Goal: Navigation & Orientation: Find specific page/section

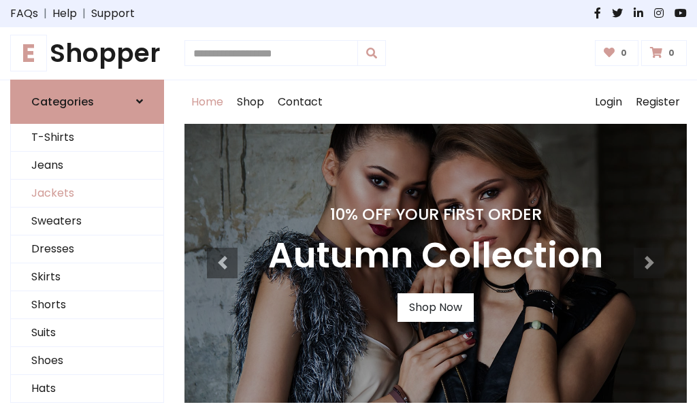
click at [87, 193] on link "Jackets" at bounding box center [87, 194] width 152 height 28
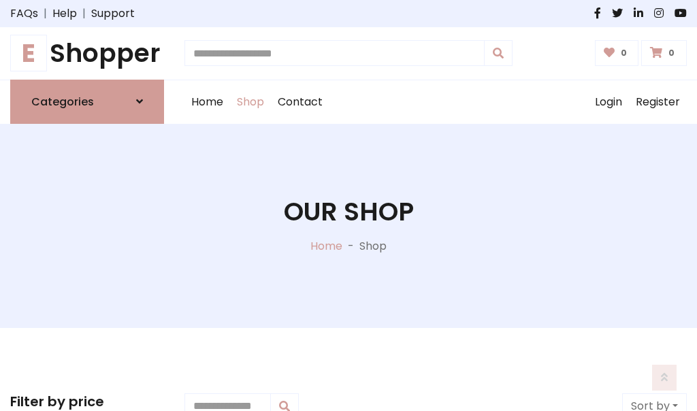
scroll to position [615, 0]
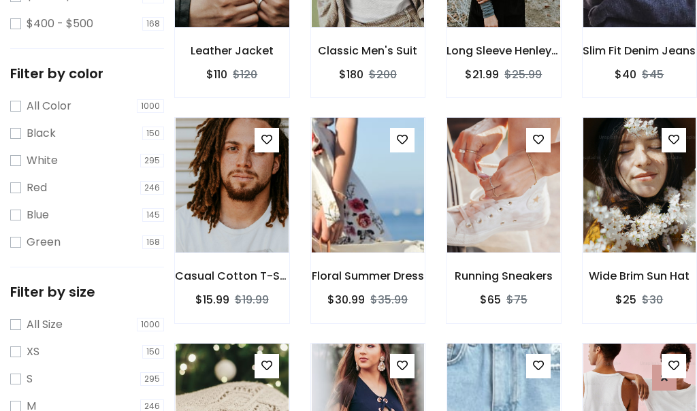
scroll to position [69, 0]
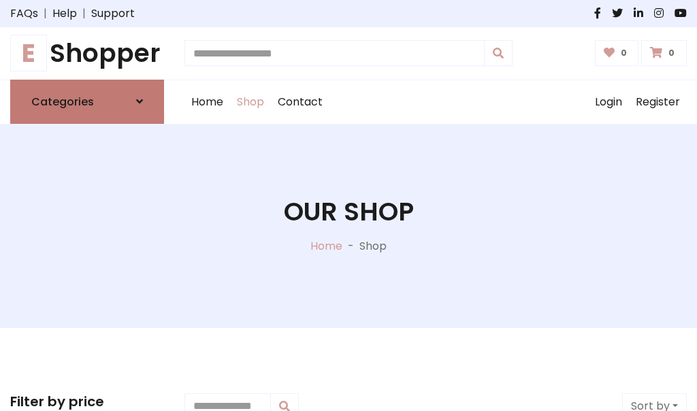
click at [87, 101] on h6 "Categories" at bounding box center [62, 101] width 63 height 13
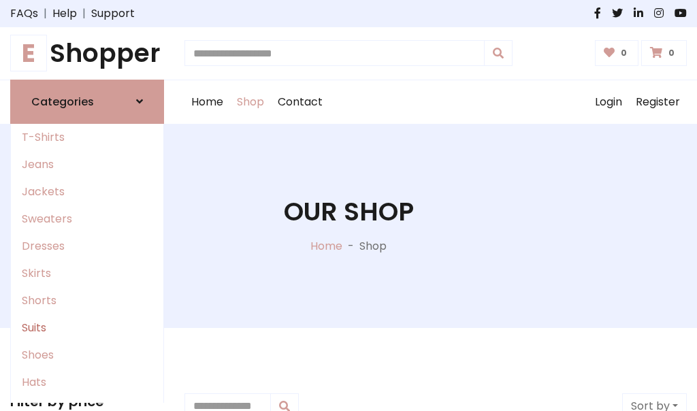
click at [87, 327] on link "Suits" at bounding box center [87, 327] width 152 height 27
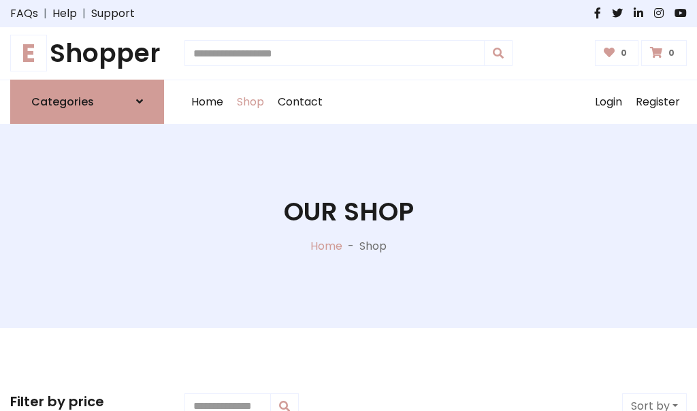
scroll to position [983, 0]
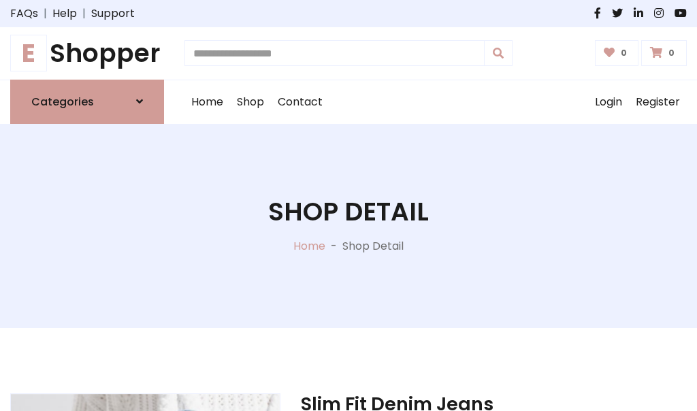
scroll to position [1272, 0]
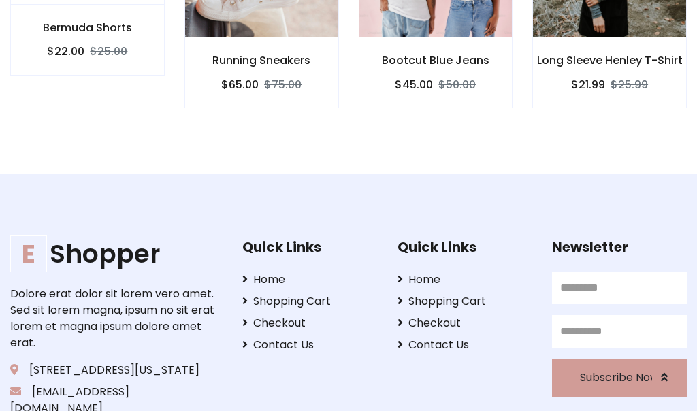
scroll to position [1270, 0]
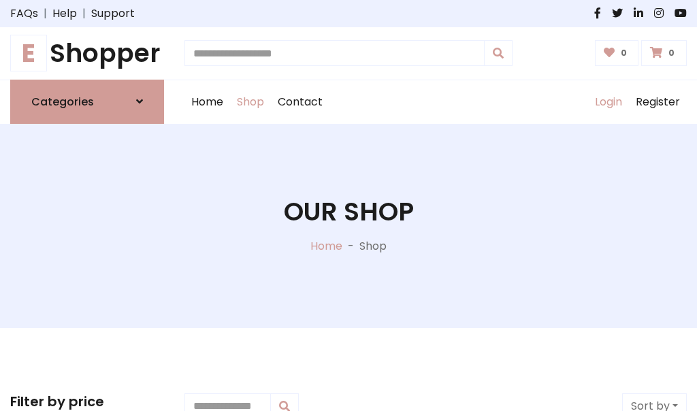
click at [608, 101] on link "Login" at bounding box center [608, 102] width 41 height 44
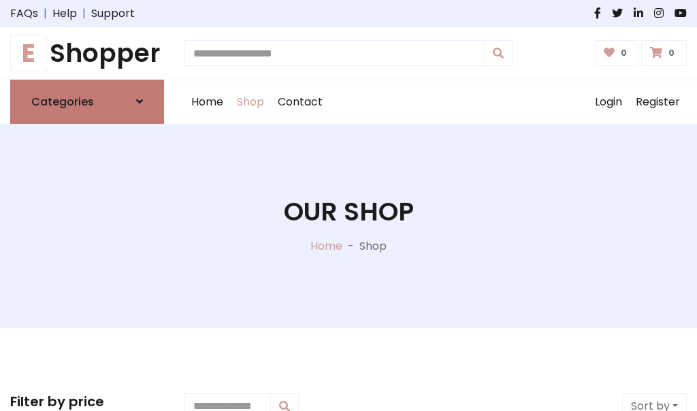
click at [139, 101] on icon at bounding box center [139, 101] width 7 height 11
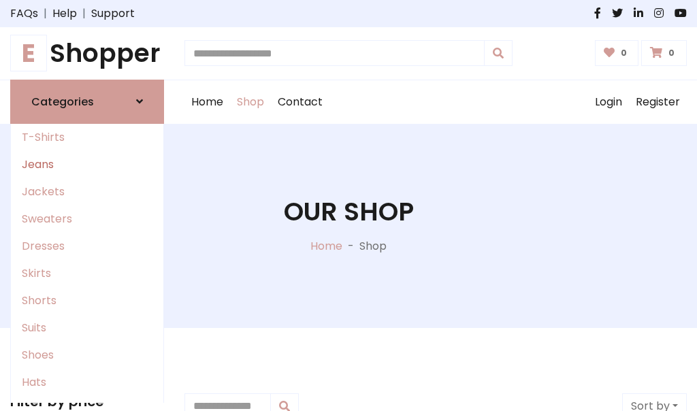
click at [87, 164] on link "Jeans" at bounding box center [87, 164] width 152 height 27
